Goal: Book appointment/travel/reservation

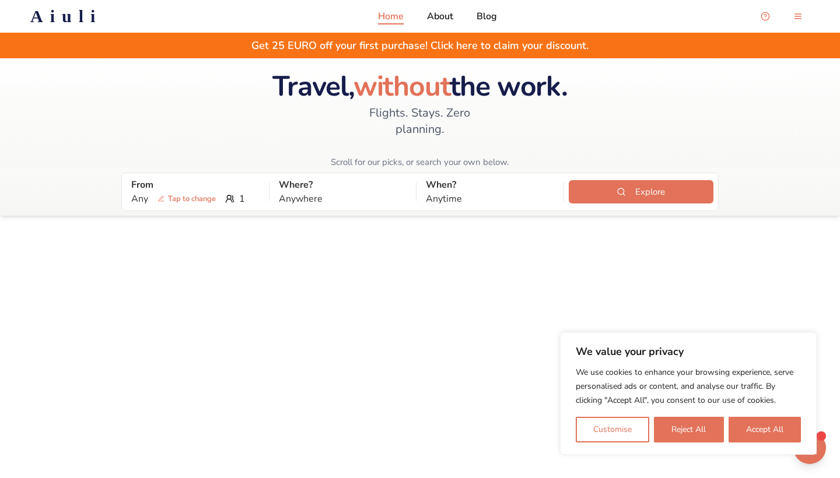
click at [444, 286] on div at bounding box center [420, 455] width 840 height 478
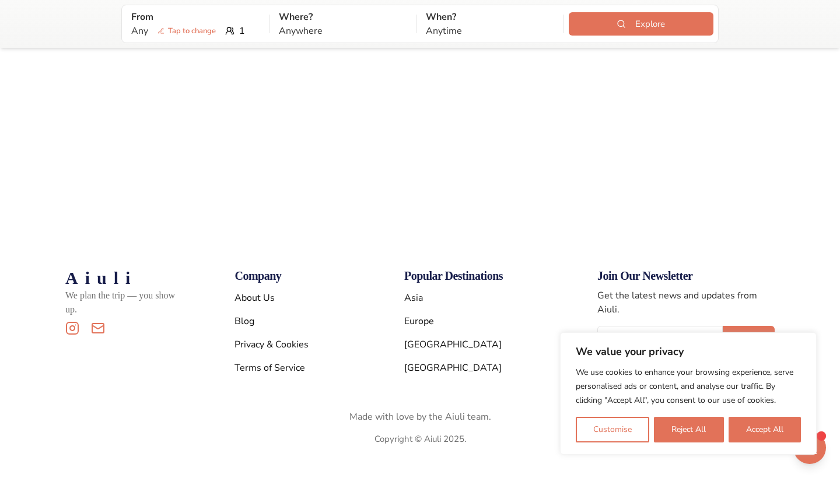
scroll to position [460, 0]
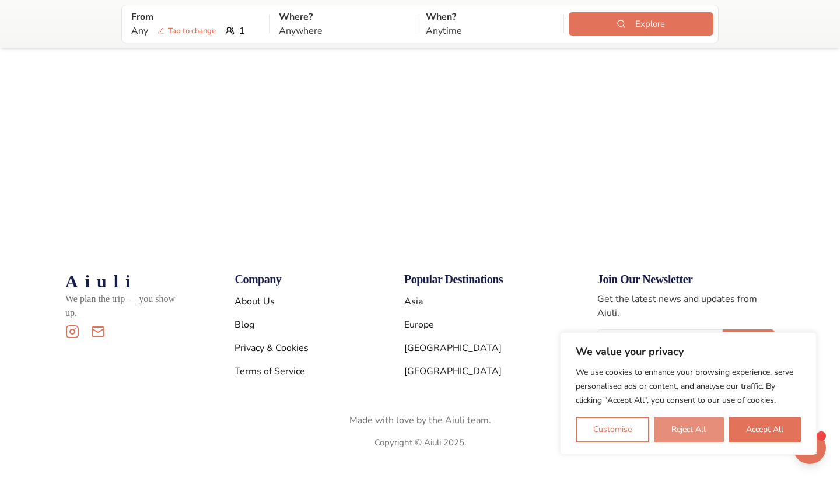
click at [702, 437] on button "Reject All" at bounding box center [688, 430] width 69 height 26
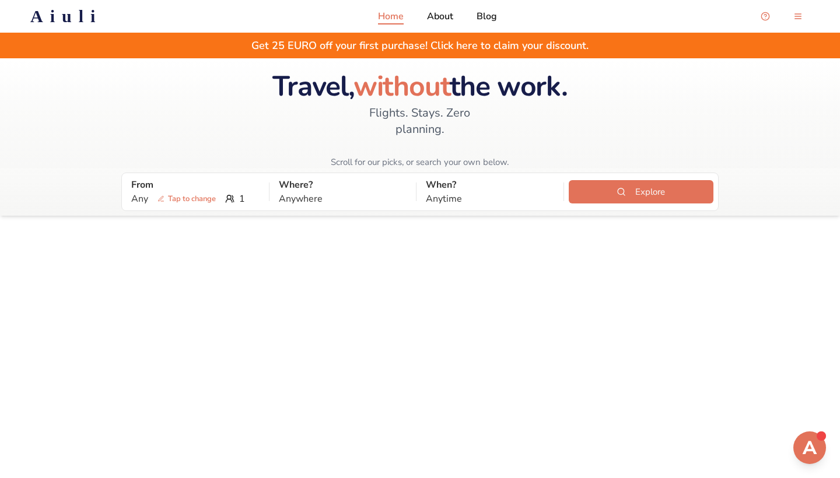
scroll to position [0, 0]
click at [213, 178] on p "From" at bounding box center [195, 185] width 128 height 14
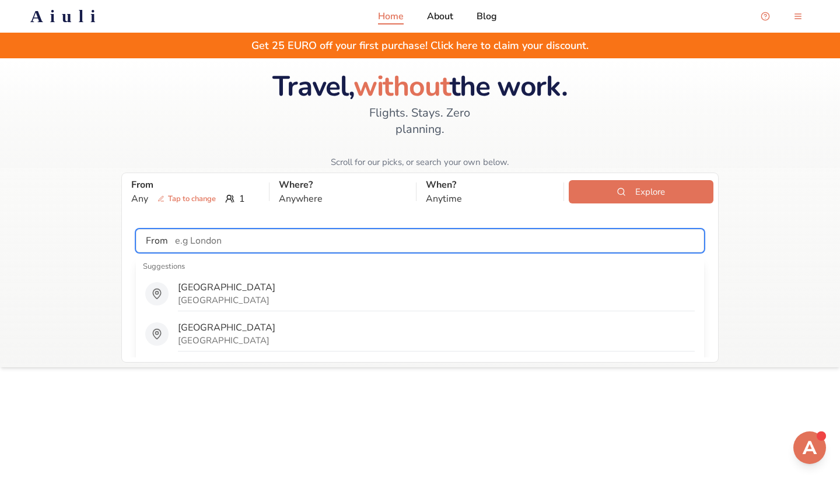
click at [211, 229] on input "text" at bounding box center [435, 240] width 535 height 23
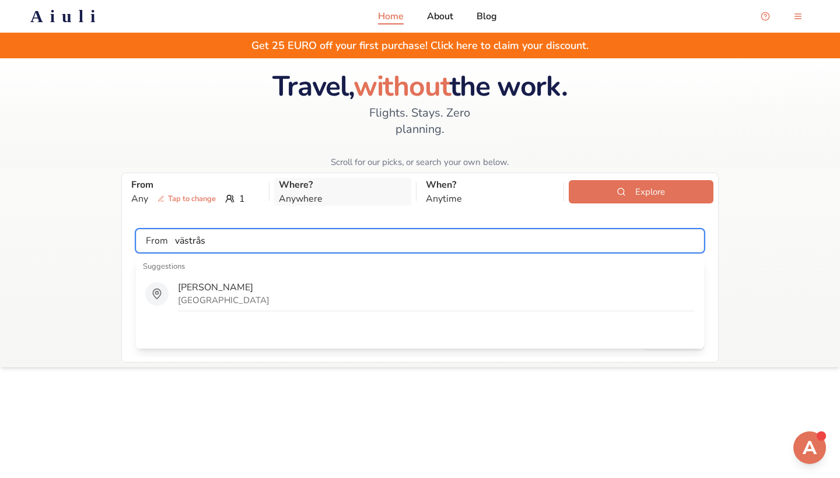
type input "västrås"
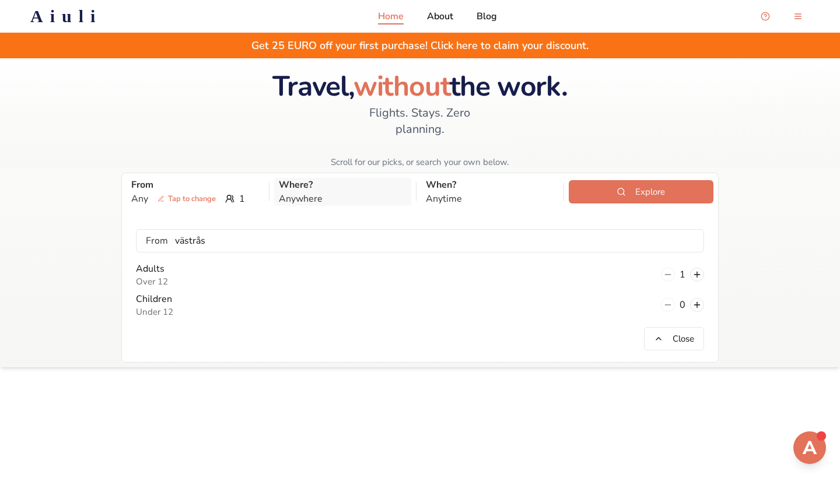
click at [318, 192] on p "Anywhere" at bounding box center [343, 199] width 128 height 14
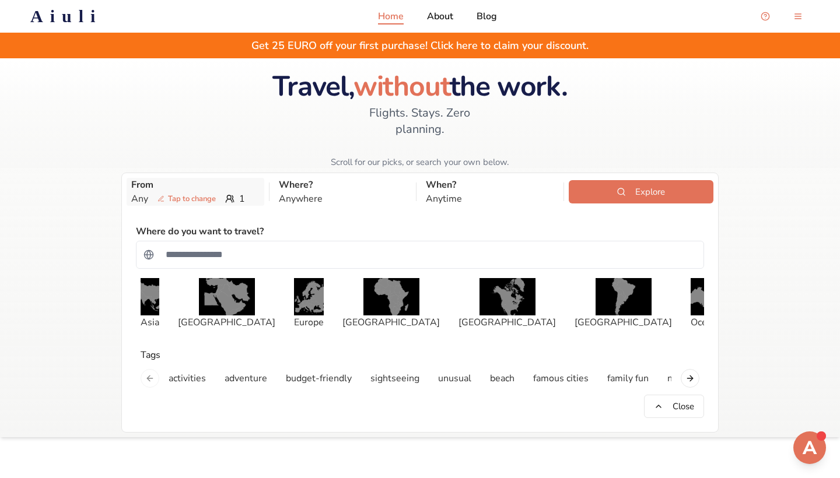
click at [198, 178] on p "From" at bounding box center [195, 185] width 128 height 14
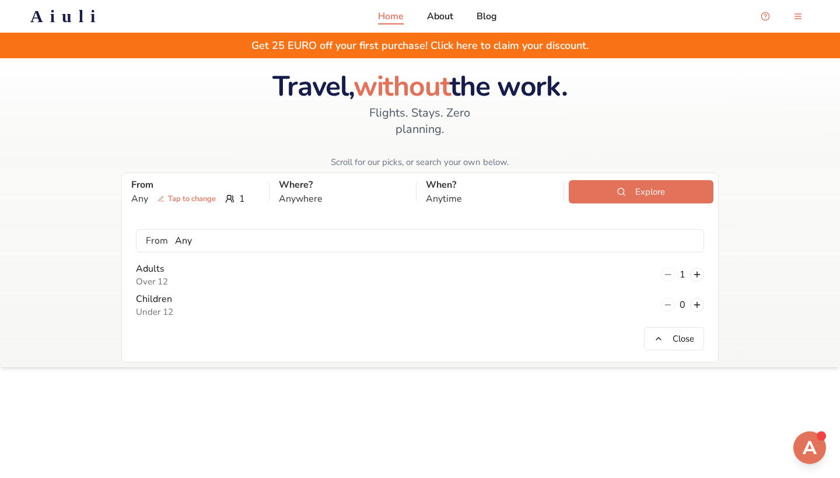
click at [186, 262] on div "Adults Over 12 1" at bounding box center [420, 275] width 568 height 26
click at [155, 262] on div "Adults Over 12" at bounding box center [152, 275] width 32 height 26
click at [293, 178] on p "Where?" at bounding box center [343, 185] width 128 height 14
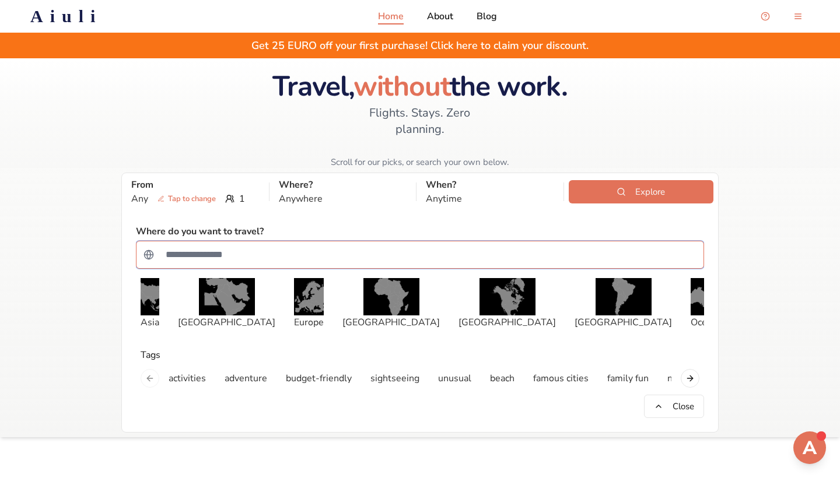
click at [261, 243] on input "Search for a country" at bounding box center [428, 254] width 538 height 23
type input "*"
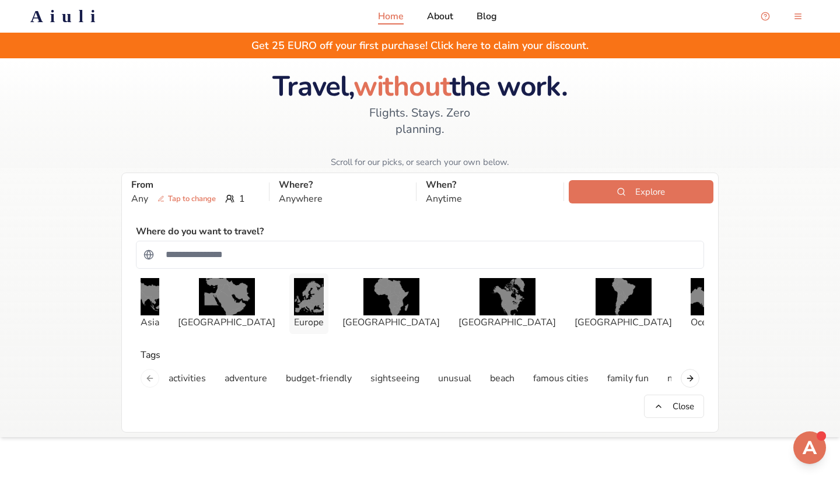
click at [300, 278] on img "button" at bounding box center [309, 296] width 30 height 37
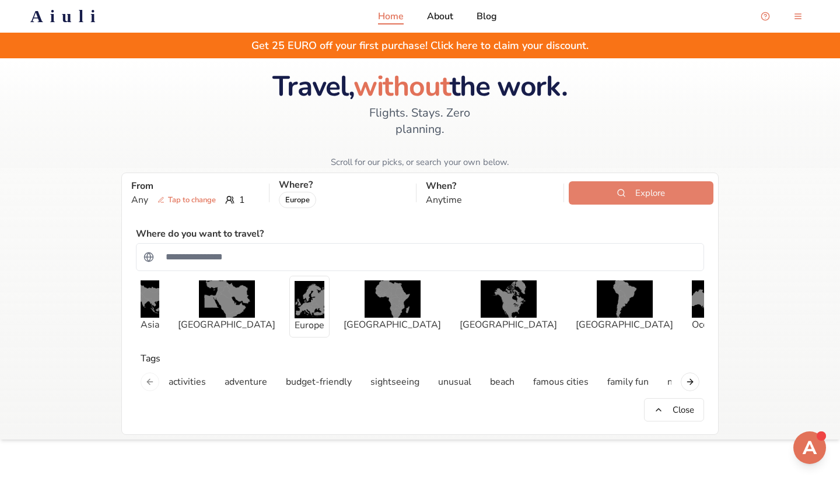
click at [625, 182] on button "Explore" at bounding box center [641, 192] width 145 height 23
